Goal: Information Seeking & Learning: Learn about a topic

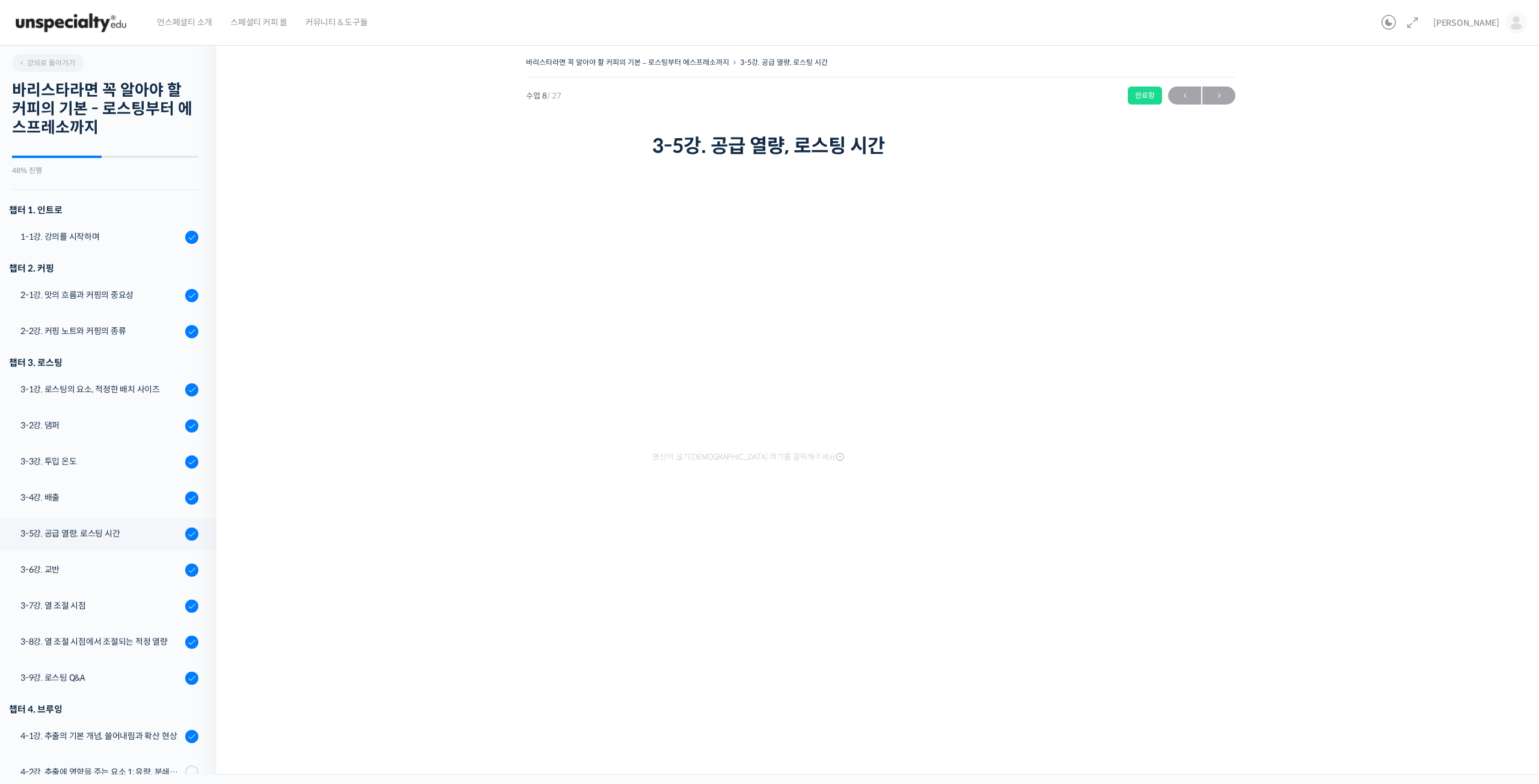
scroll to position [442, 0]
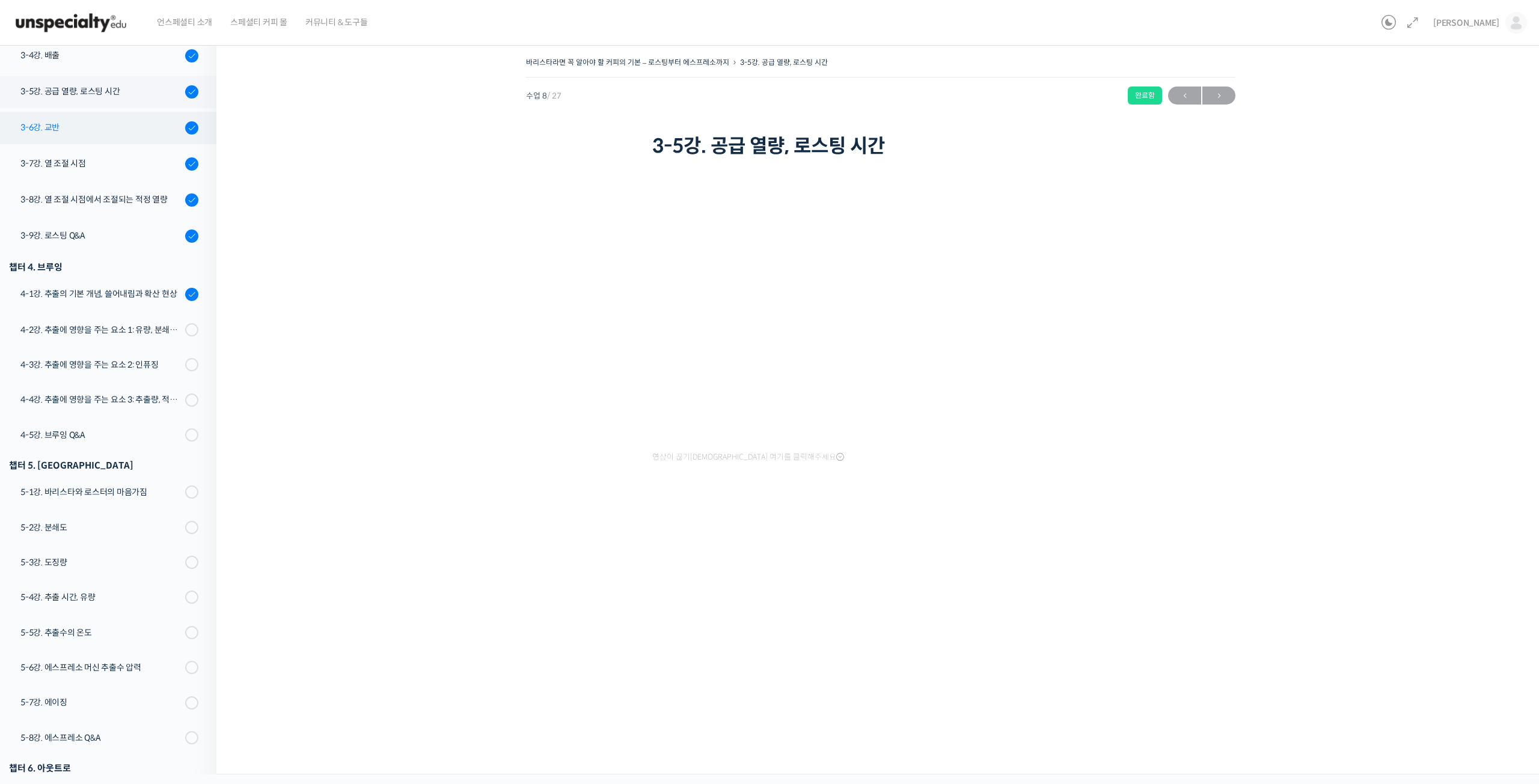
click at [74, 131] on div "3-6강. 교반" at bounding box center [101, 128] width 162 height 14
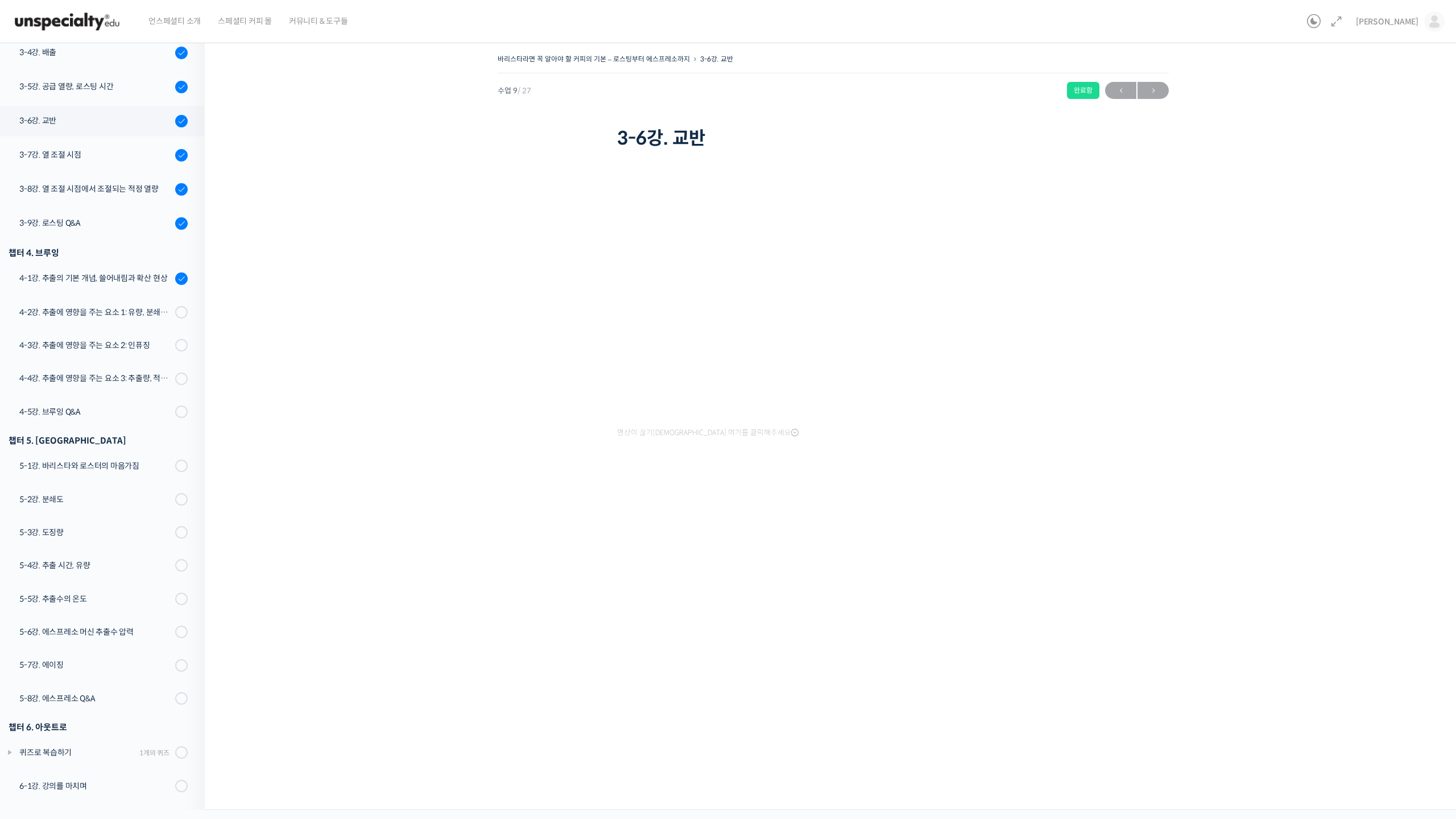
scroll to position [418, 0]
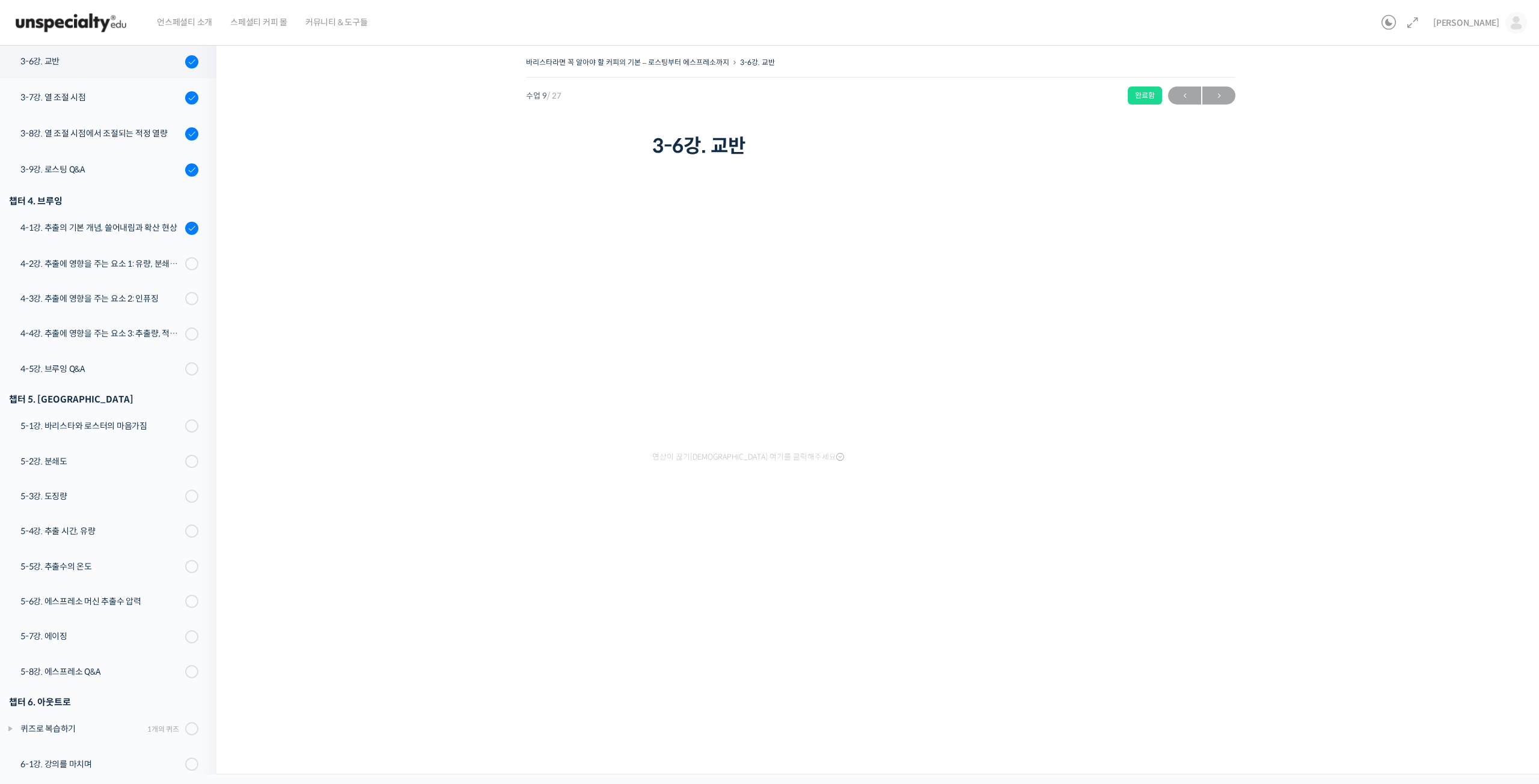
scroll to position [508, 0]
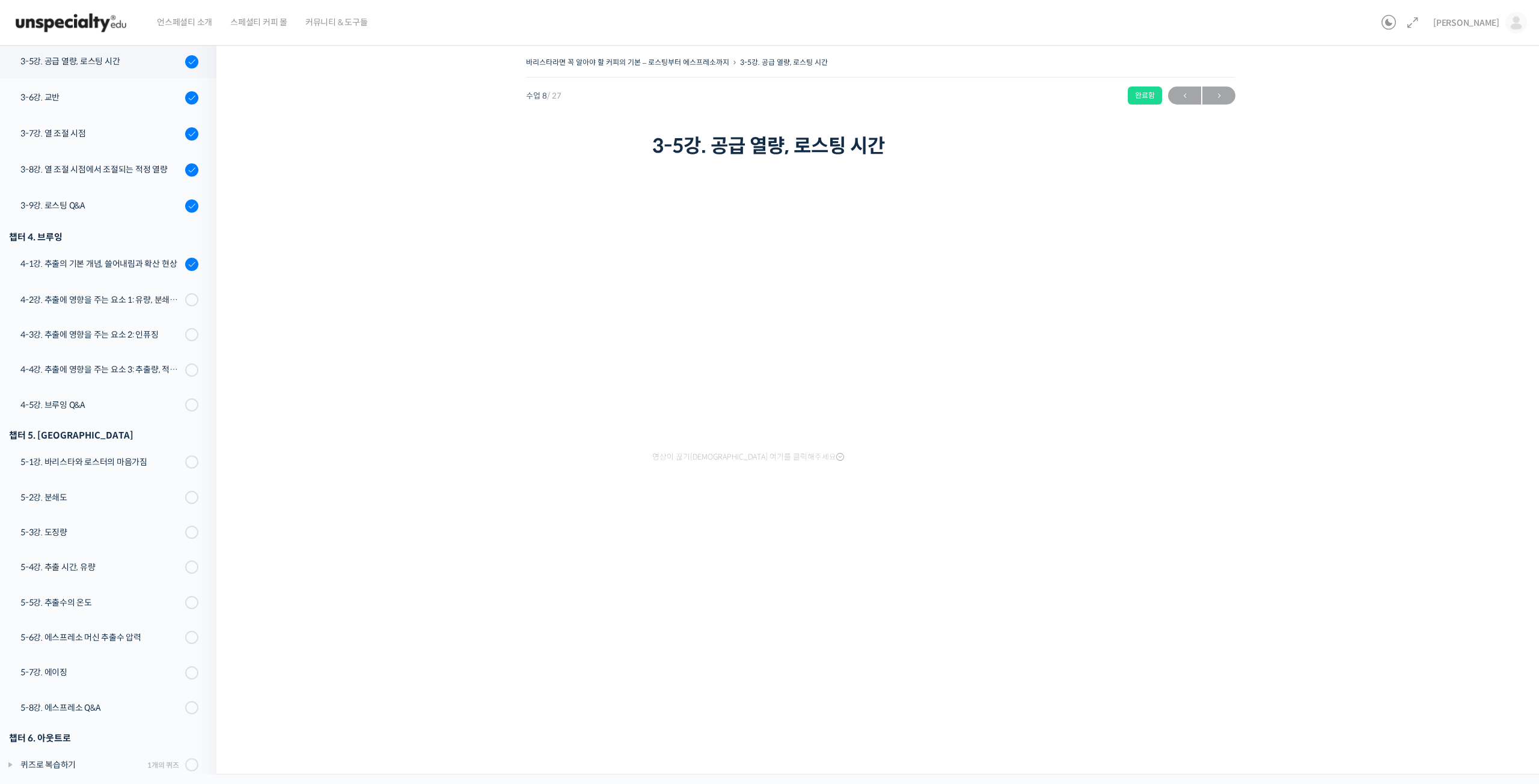
scroll to position [473, 0]
click at [1175, 503] on div "바리스타라면 꼭 알아야 할 커피의 기본 – 로스팅부터 에스프레소까지 3-5강. 공급 열량, 로스팅 시간 완료함 수업 8 / 27 완료함 ← 이…" at bounding box center [880, 287] width 1208 height 467
